Goal: Information Seeking & Learning: Learn about a topic

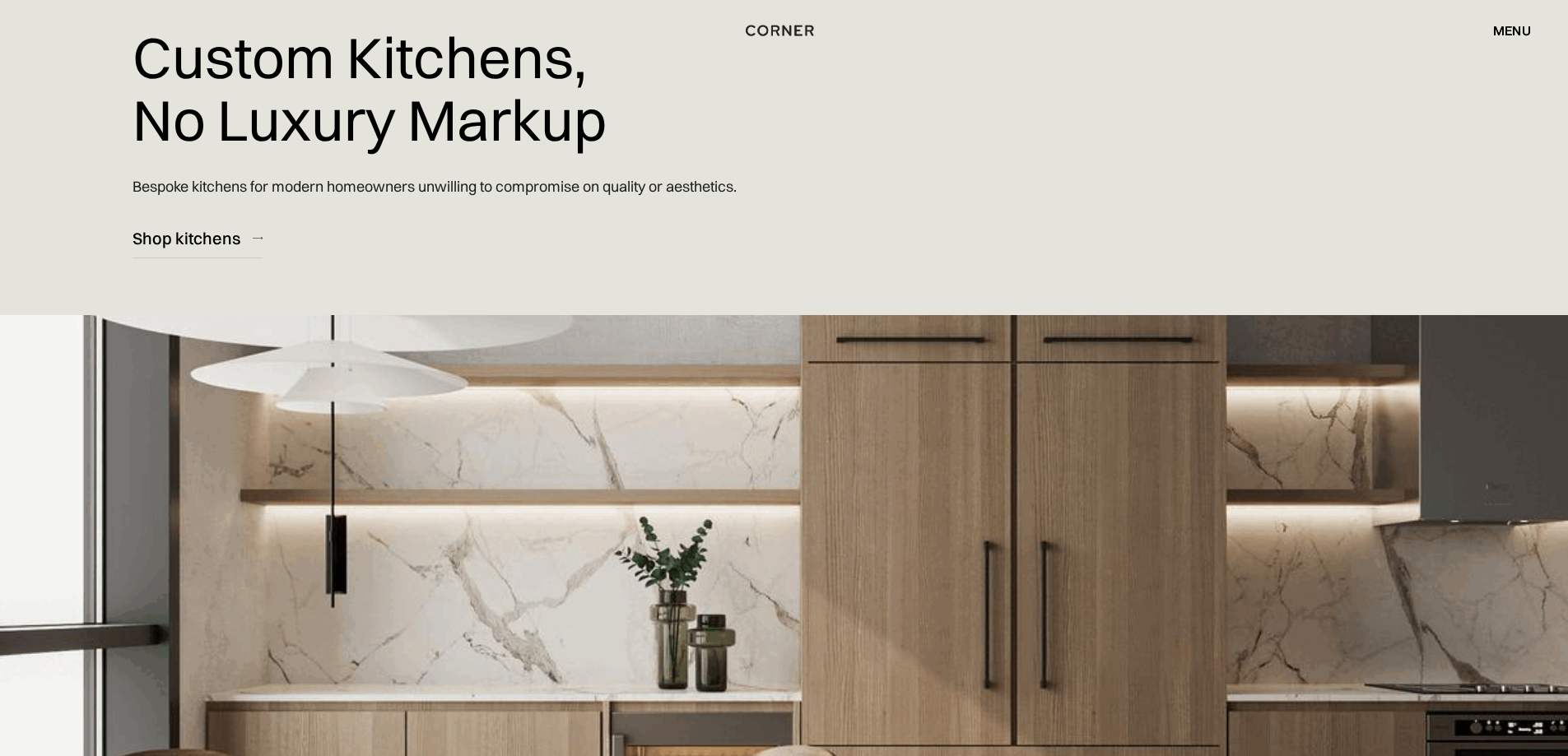
scroll to position [83, 0]
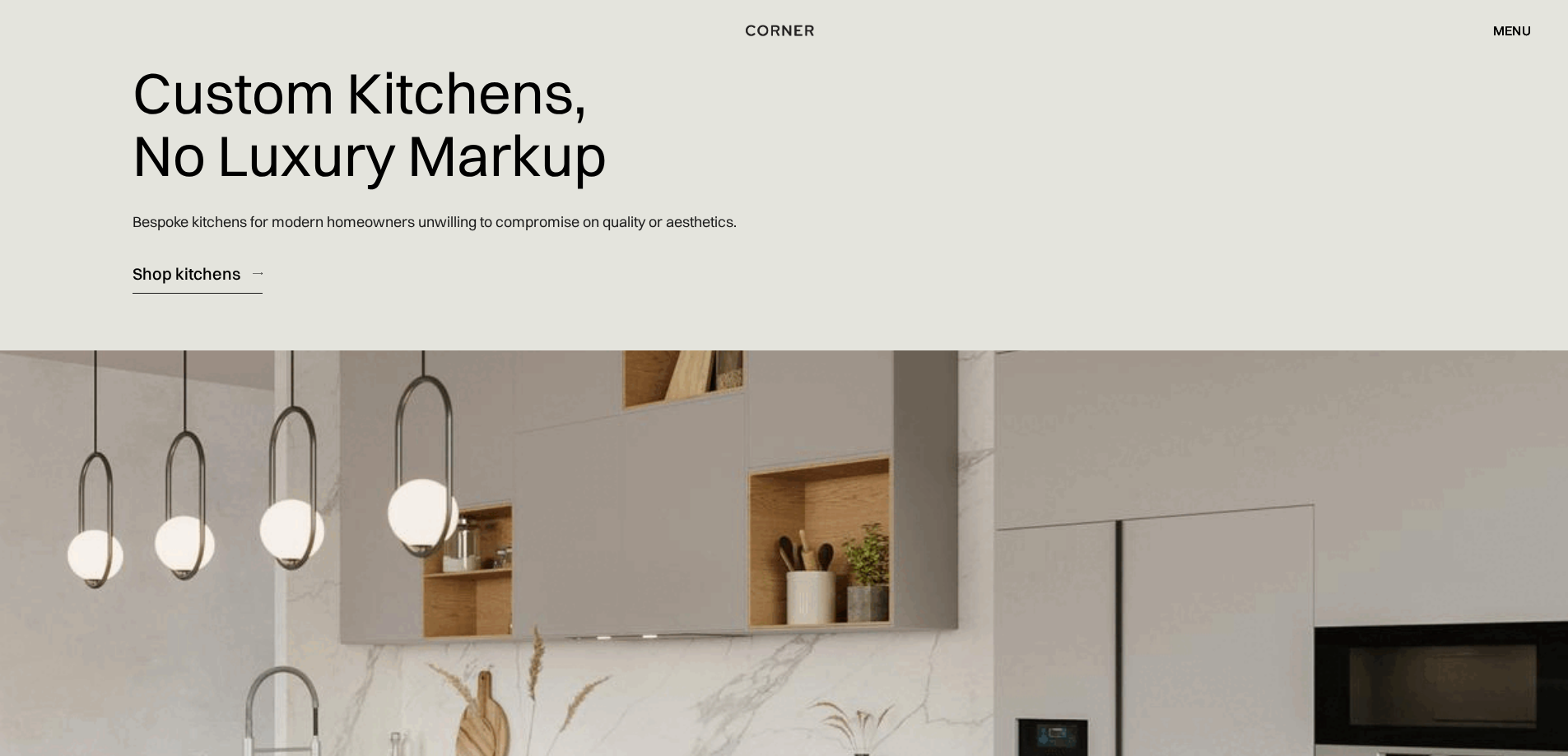
click at [176, 270] on div "Shop kitchens" at bounding box center [186, 273] width 107 height 22
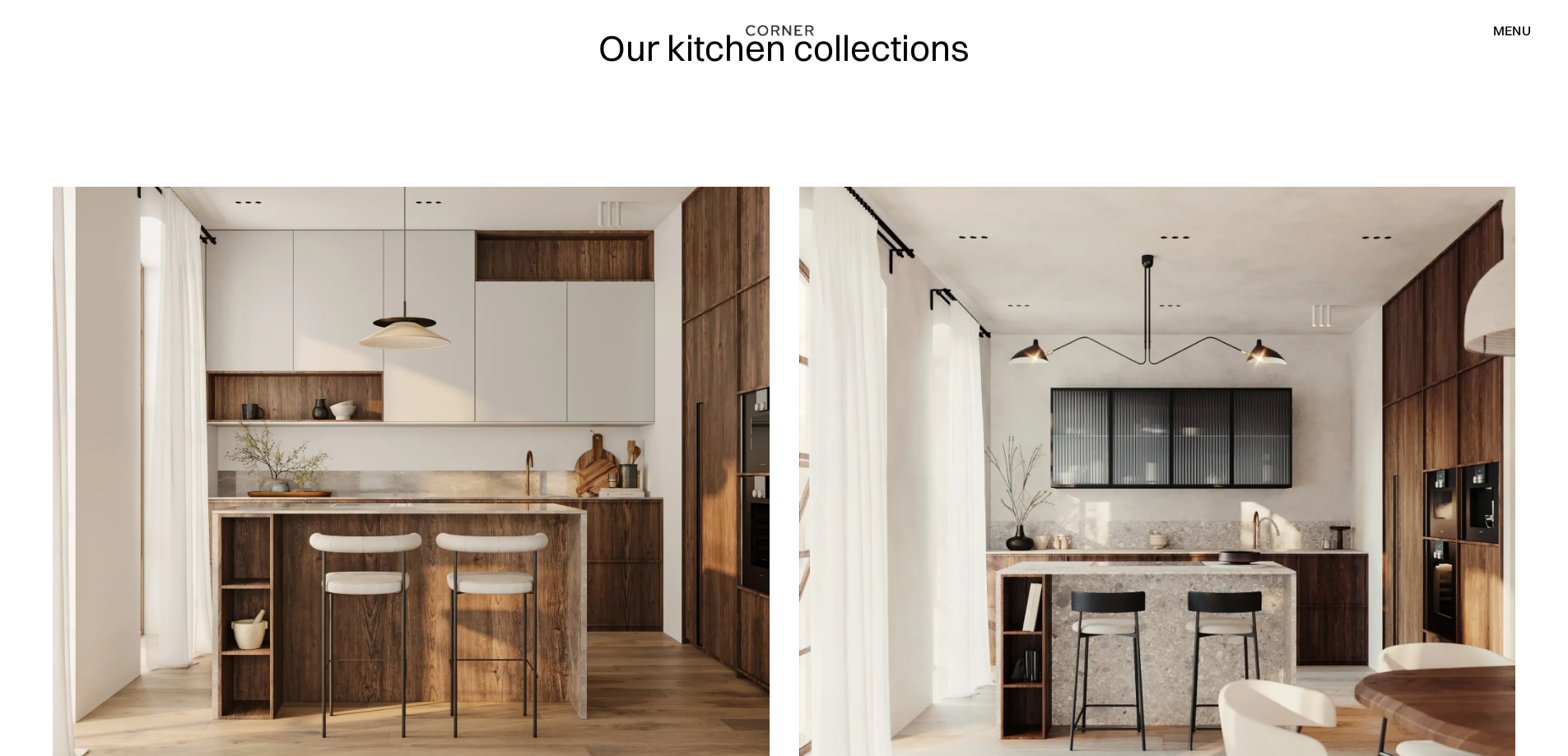
scroll to position [164, 0]
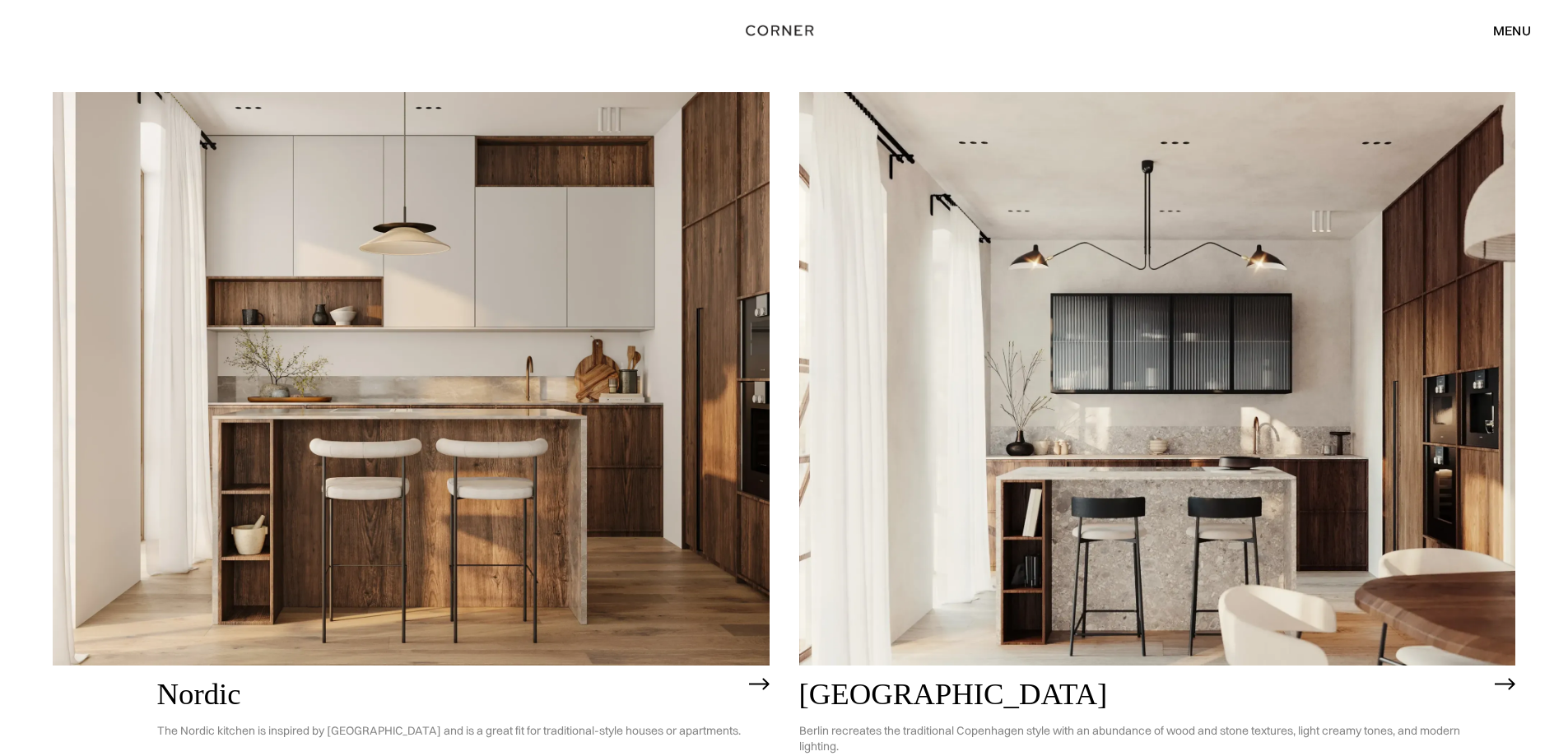
click at [768, 681] on img at bounding box center [759, 685] width 21 height 13
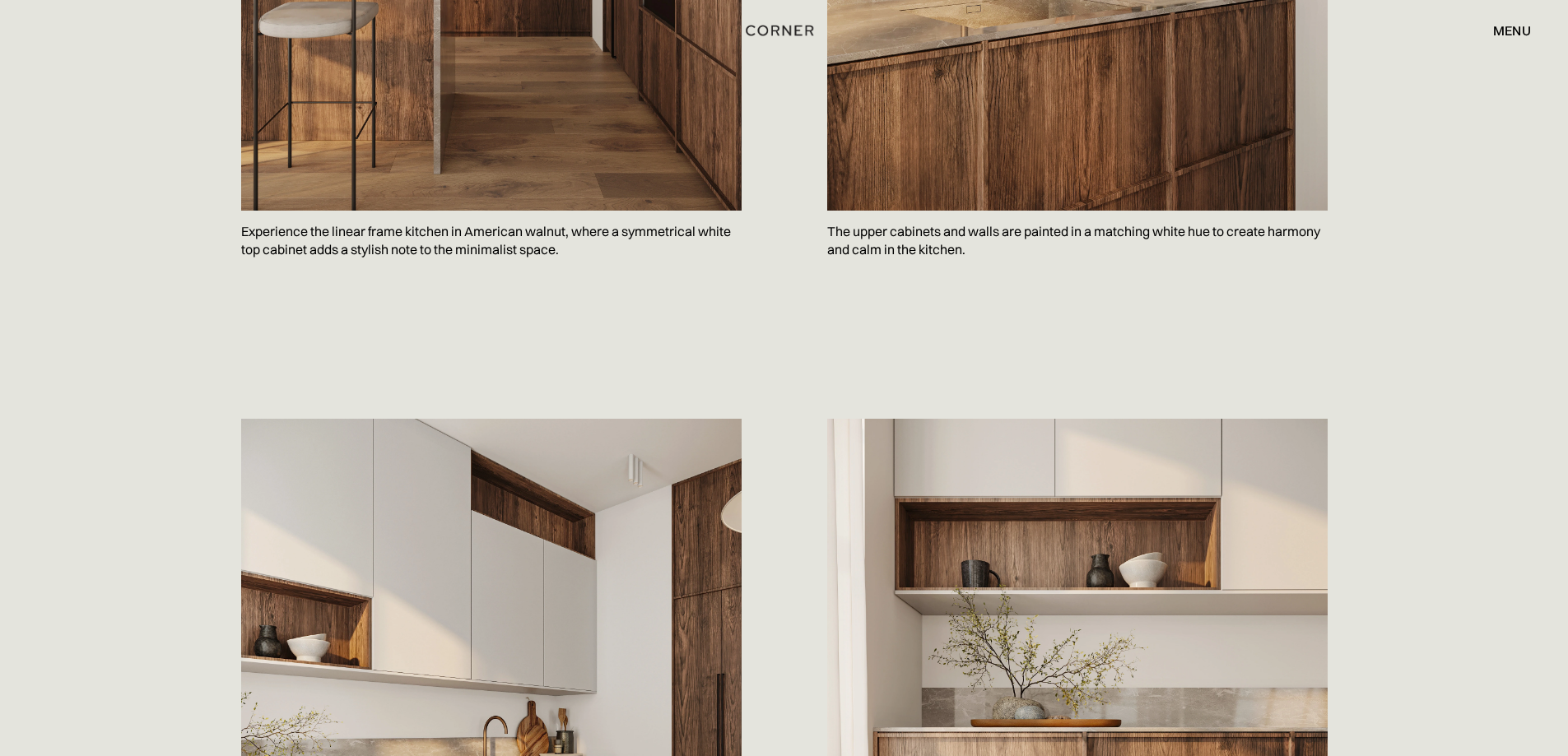
scroll to position [1646, 0]
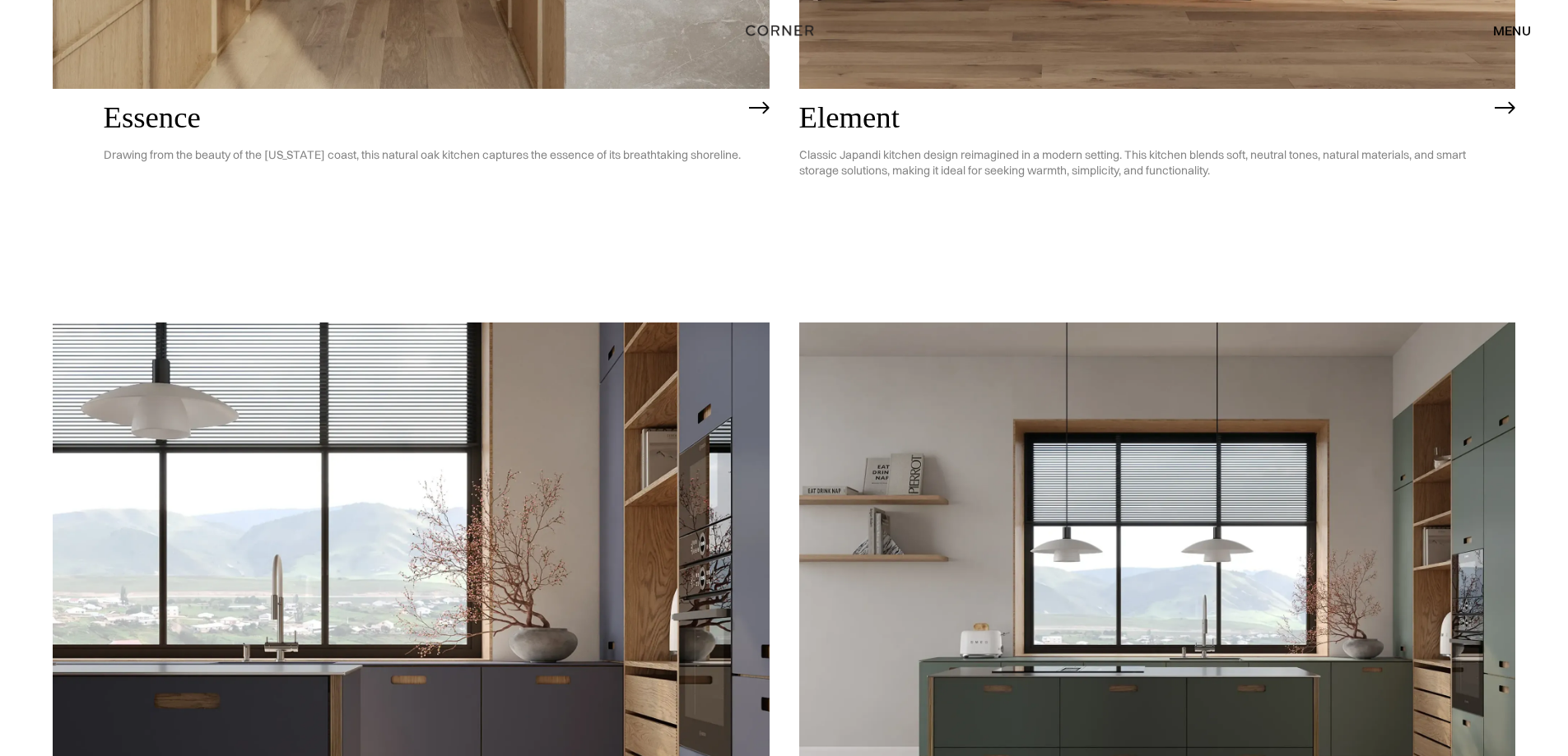
scroll to position [1728, 0]
